Goal: Find specific page/section: Find specific page/section

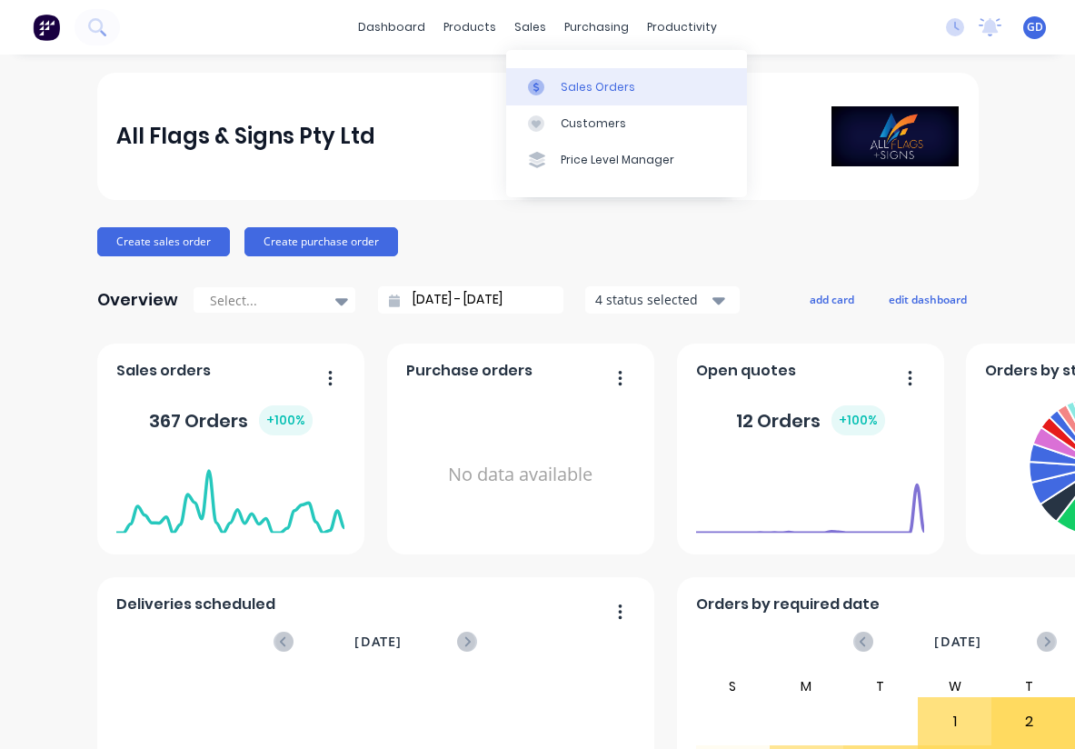
click at [585, 88] on div "Sales Orders" at bounding box center [598, 87] width 75 height 16
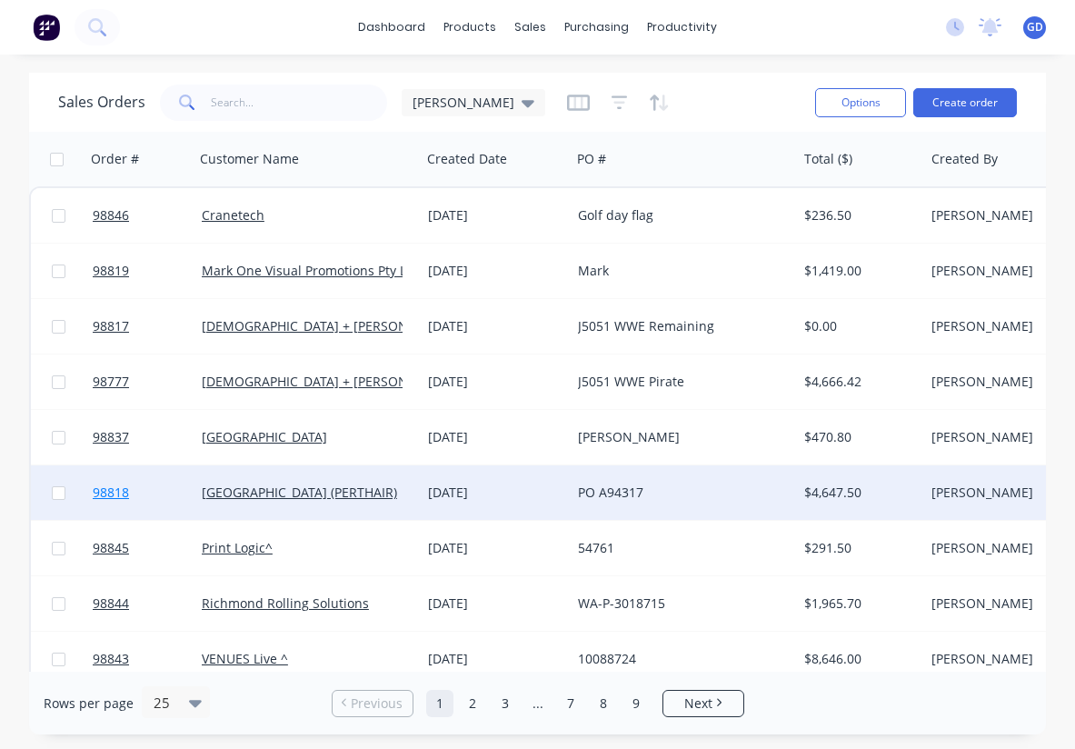
click at [116, 483] on link "98818" at bounding box center [147, 492] width 109 height 55
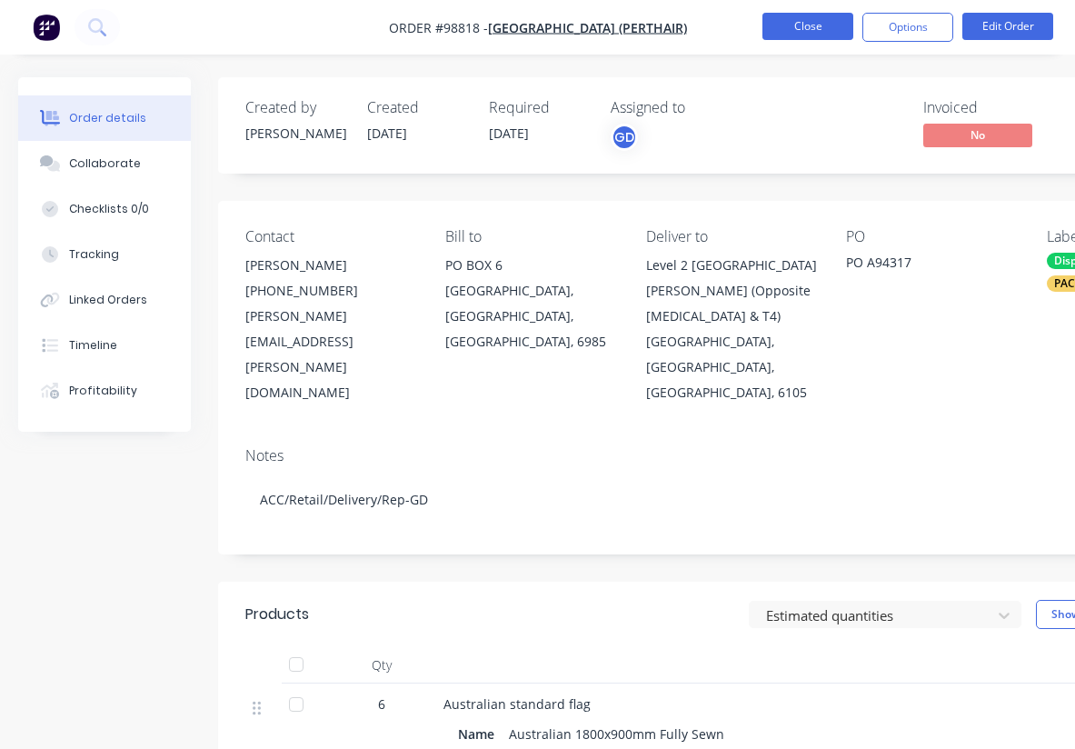
click at [816, 24] on button "Close" at bounding box center [808, 26] width 91 height 27
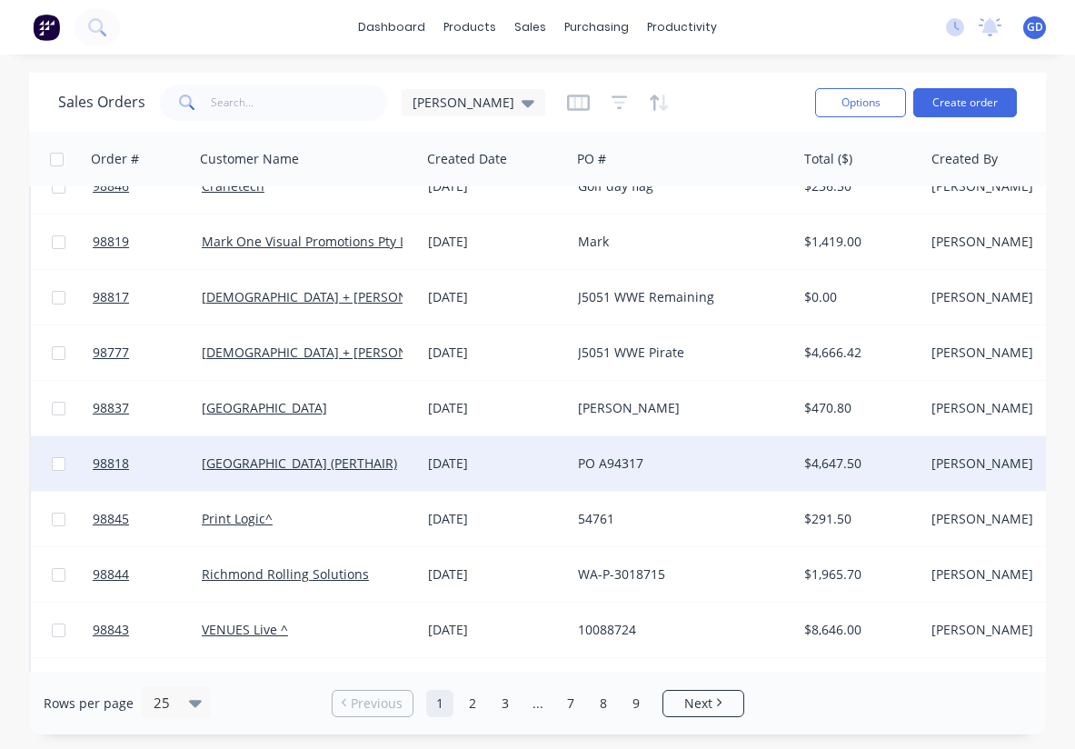
scroll to position [31, 0]
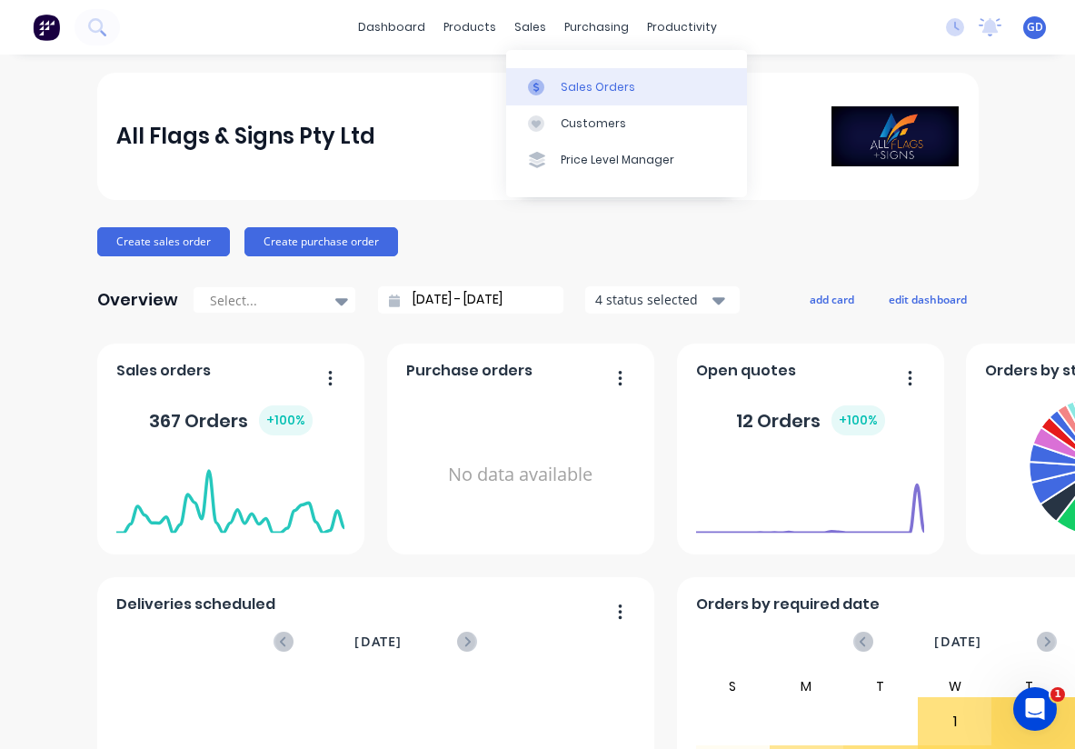
click at [575, 85] on div "Sales Orders" at bounding box center [598, 87] width 75 height 16
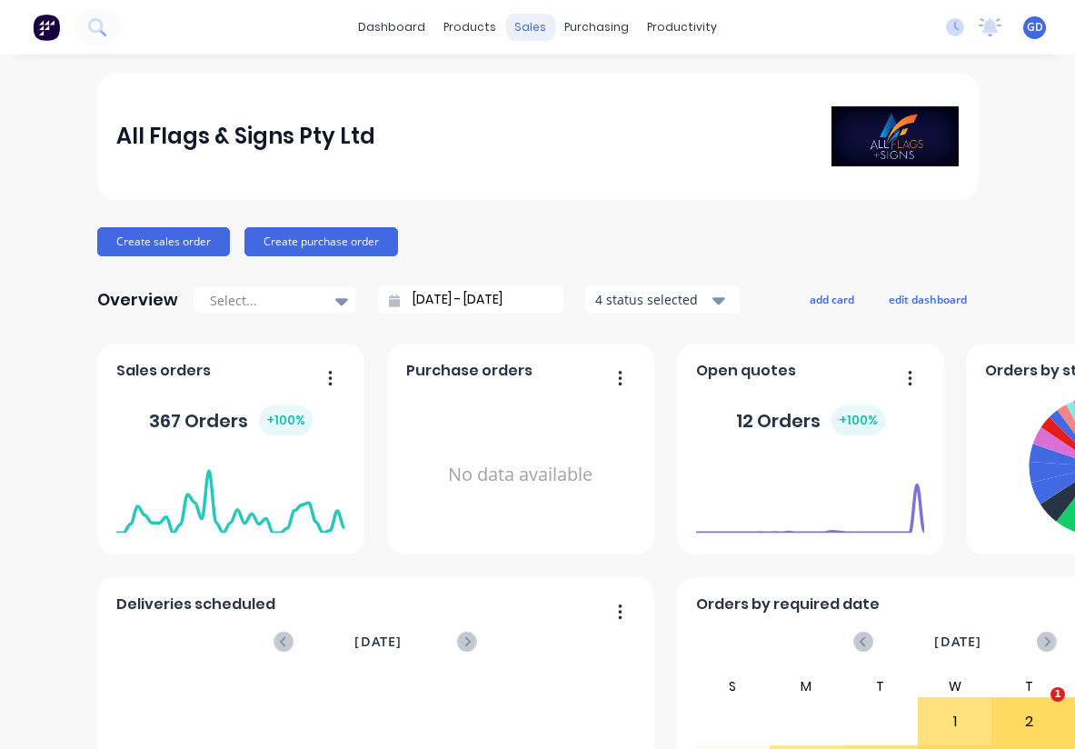
click at [531, 31] on div "sales" at bounding box center [530, 27] width 50 height 27
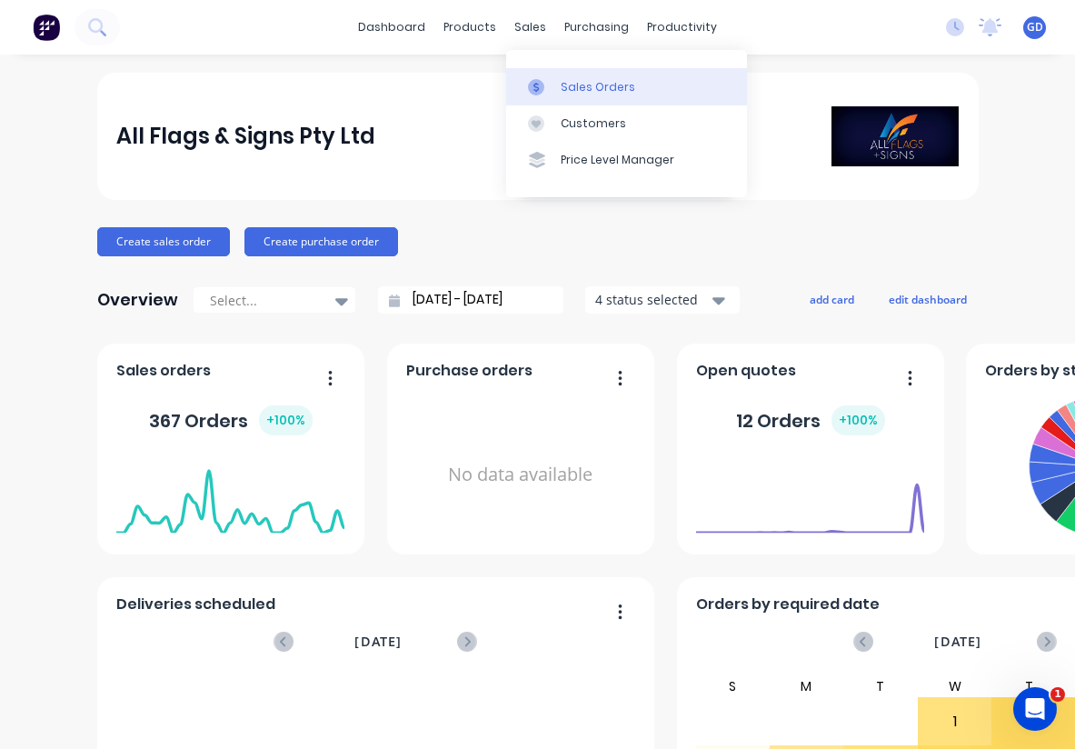
click at [576, 93] on div "Sales Orders" at bounding box center [598, 87] width 75 height 16
click at [578, 87] on div "Sales Orders" at bounding box center [598, 87] width 75 height 16
click at [588, 86] on div "Sales Orders" at bounding box center [598, 87] width 75 height 16
click at [579, 81] on div "Sales Orders" at bounding box center [598, 87] width 75 height 16
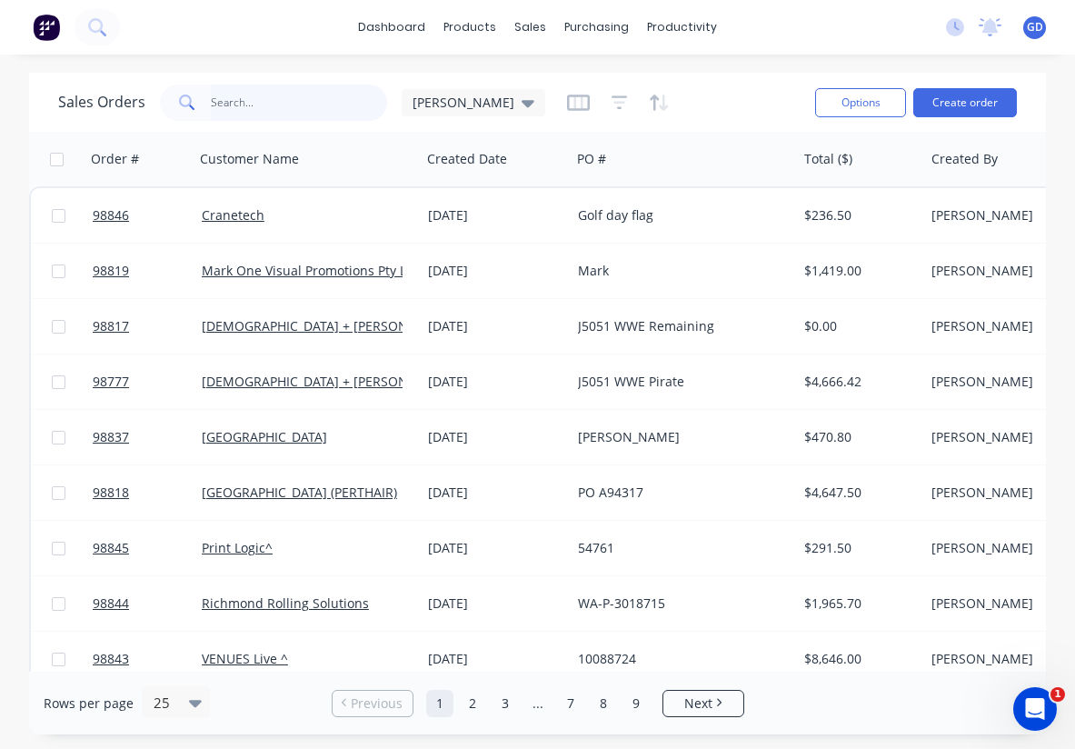
click at [260, 101] on input "text" at bounding box center [299, 103] width 177 height 36
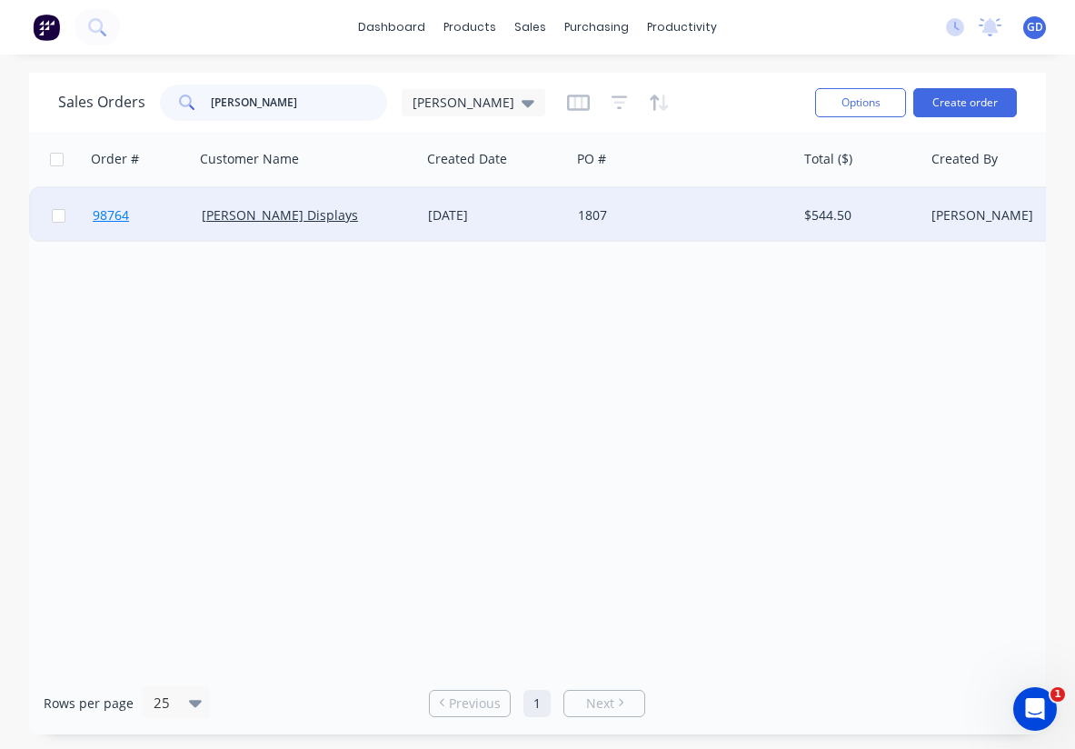
type input "Barrett"
click at [116, 222] on span "98764" at bounding box center [111, 215] width 36 height 18
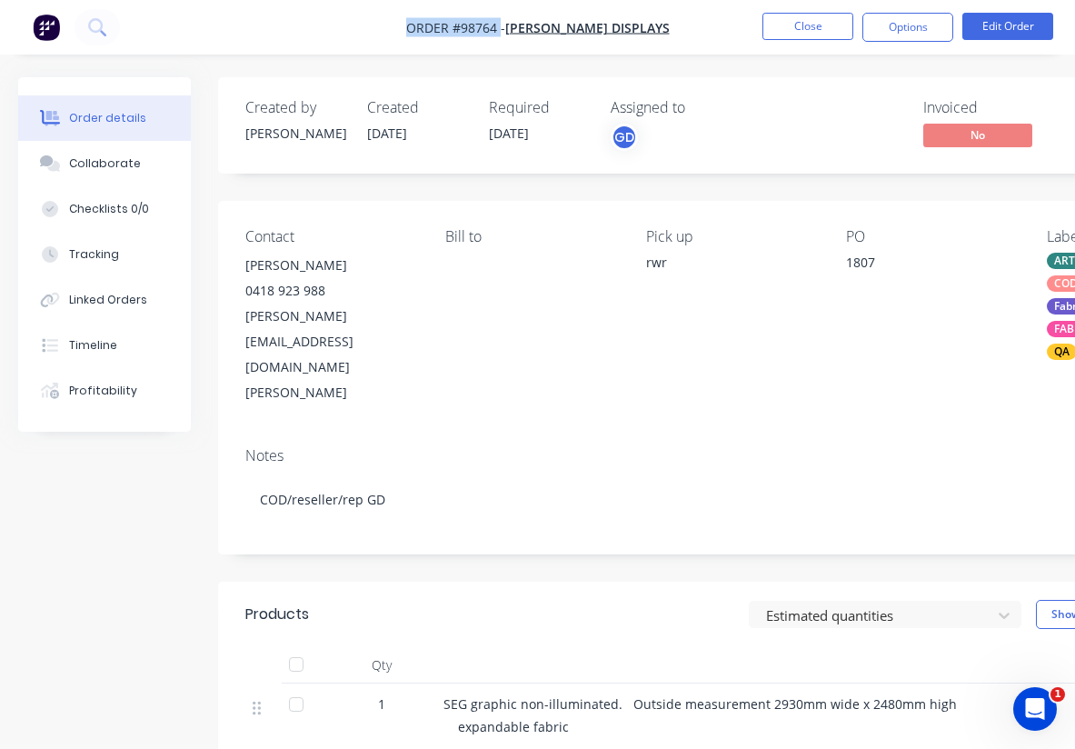
drag, startPoint x: 422, startPoint y: 26, endPoint x: 523, endPoint y: 32, distance: 101.0
click at [523, 32] on nav "Order #98764 - Barrett Displays Close Options Edit Order" at bounding box center [537, 27] width 1075 height 55
click at [468, 25] on span "Order #98764 -" at bounding box center [455, 27] width 99 height 17
drag, startPoint x: 432, startPoint y: 21, endPoint x: 522, endPoint y: 27, distance: 90.2
click at [505, 27] on span "Order #98764 -" at bounding box center [455, 27] width 99 height 17
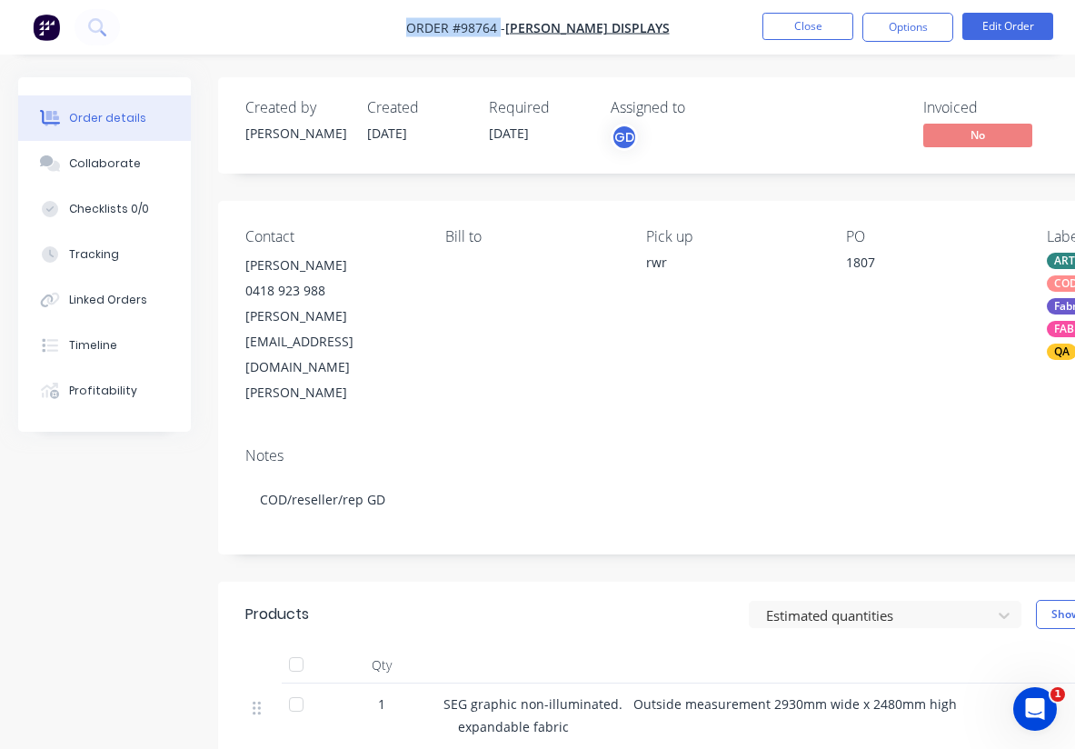
copy span "Order #98764"
